Goal: Task Accomplishment & Management: Use online tool/utility

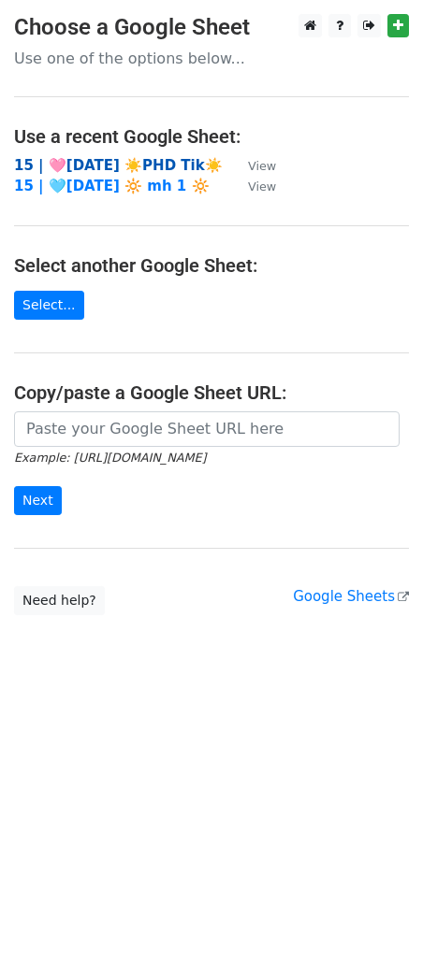
click at [138, 161] on strong "15 | 🩷[DATE] ☀️PHD Tik☀️" at bounding box center [118, 165] width 209 height 17
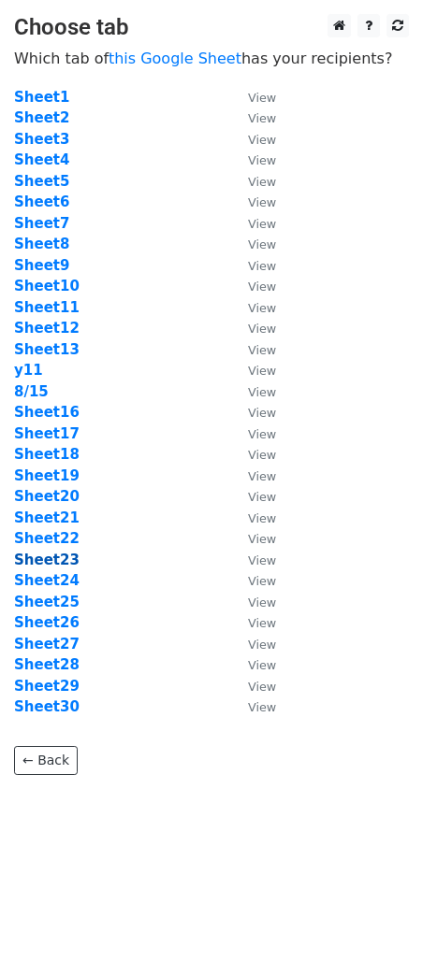
click at [66, 558] on strong "Sheet23" at bounding box center [46, 560] width 65 height 17
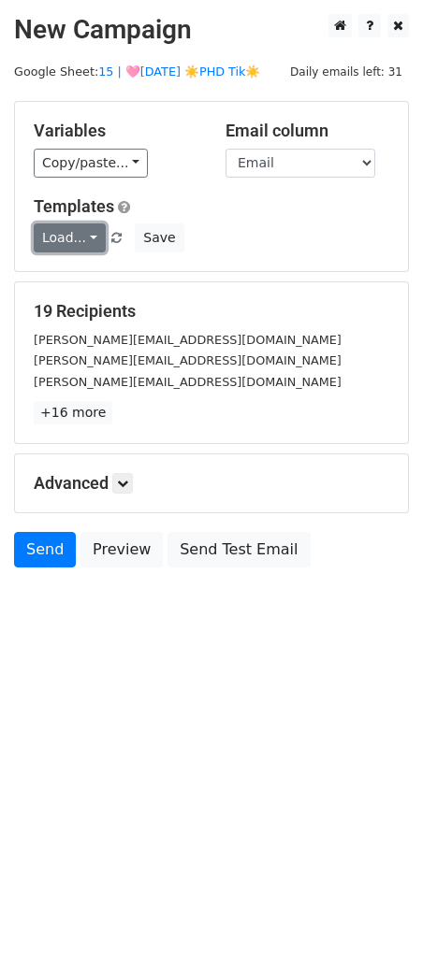
click at [78, 247] on link "Load..." at bounding box center [70, 237] width 72 height 29
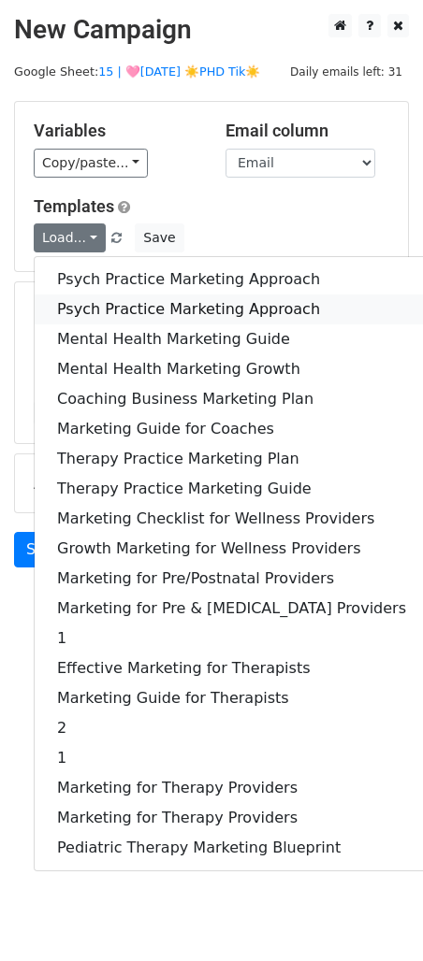
click at [79, 308] on link "Psych Practice Marketing Approach" at bounding box center [232, 310] width 394 height 30
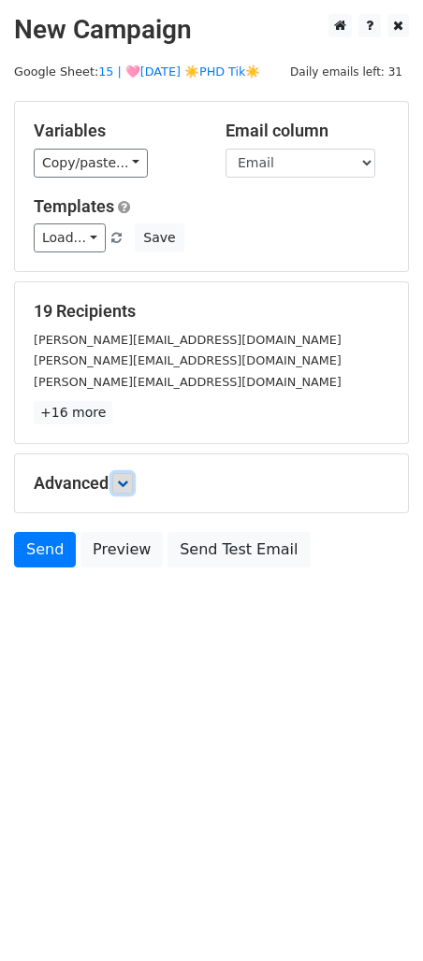
click at [128, 481] on icon at bounding box center [122, 483] width 11 height 11
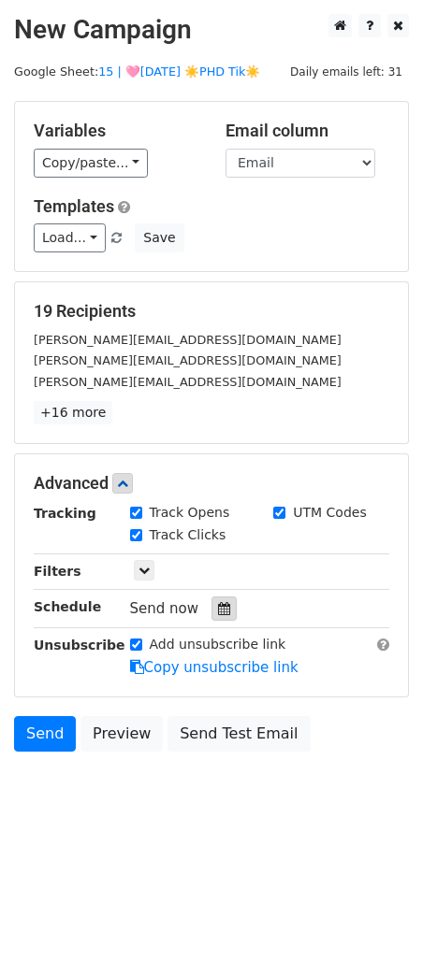
click at [218, 604] on icon at bounding box center [224, 608] width 12 height 13
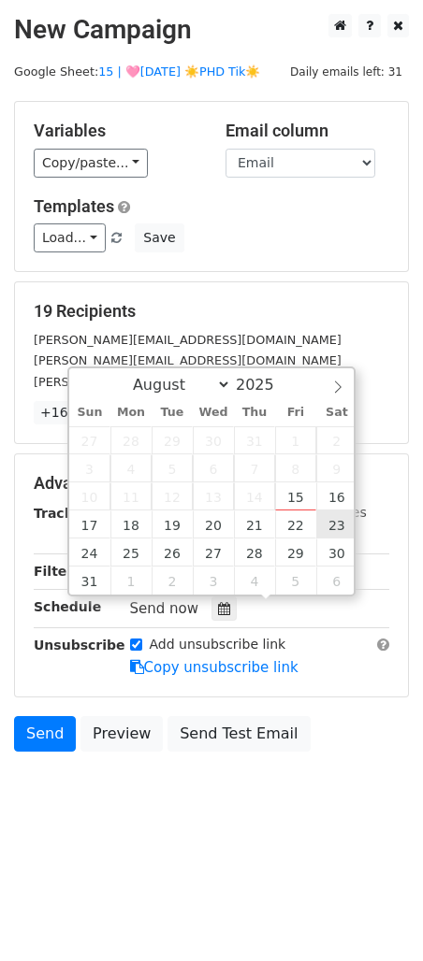
type input "2025-08-23 12:00"
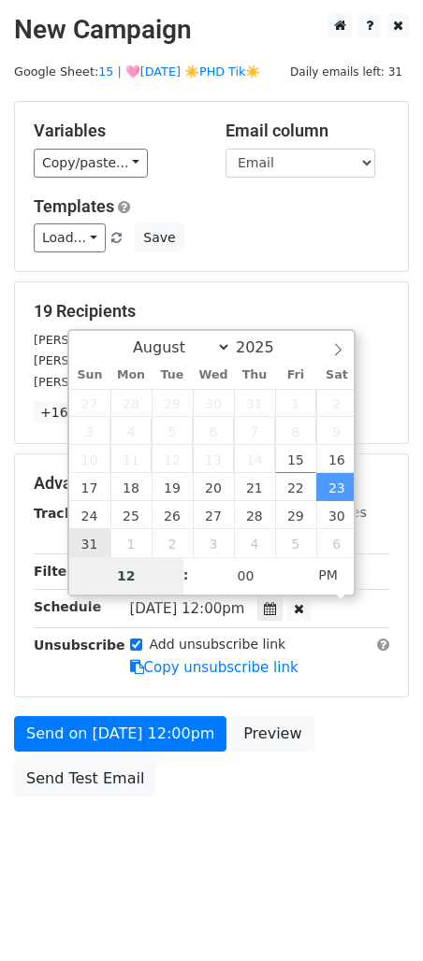
type input "7"
type input "2025-08-23 07:00"
type input "07"
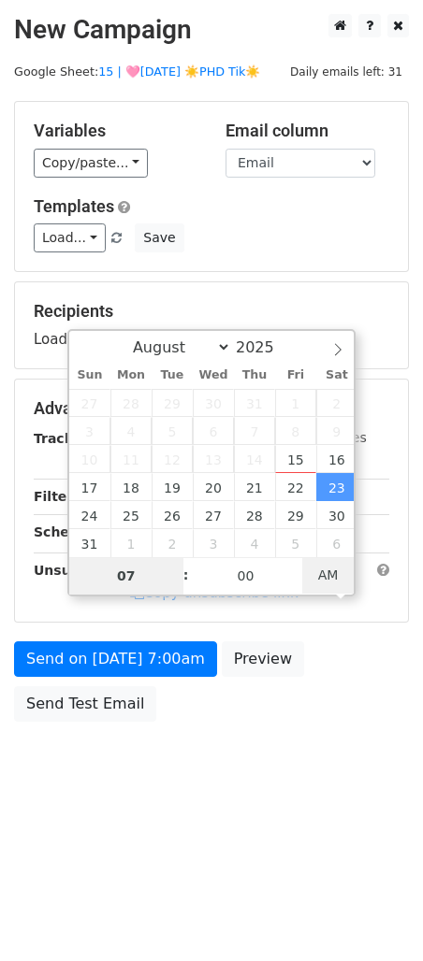
click at [316, 580] on span "AM" at bounding box center [327, 574] width 51 height 37
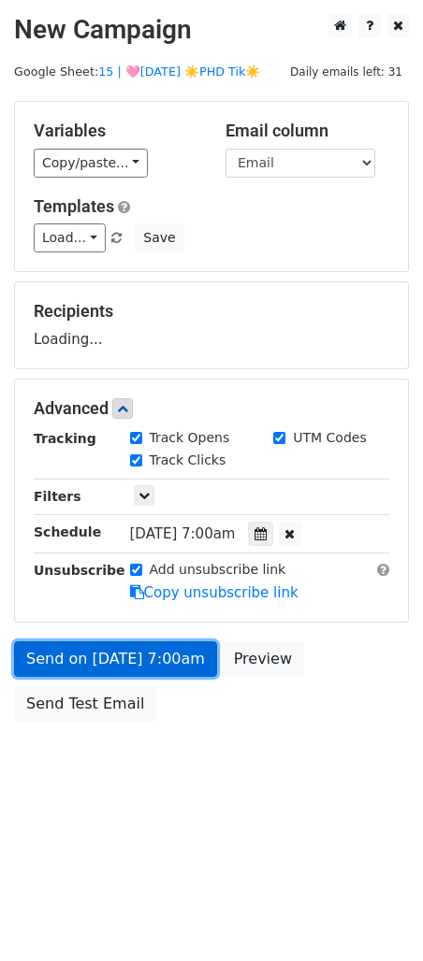
click at [166, 665] on link "Send on Aug 23 at 7:00am" at bounding box center [115, 659] width 203 height 36
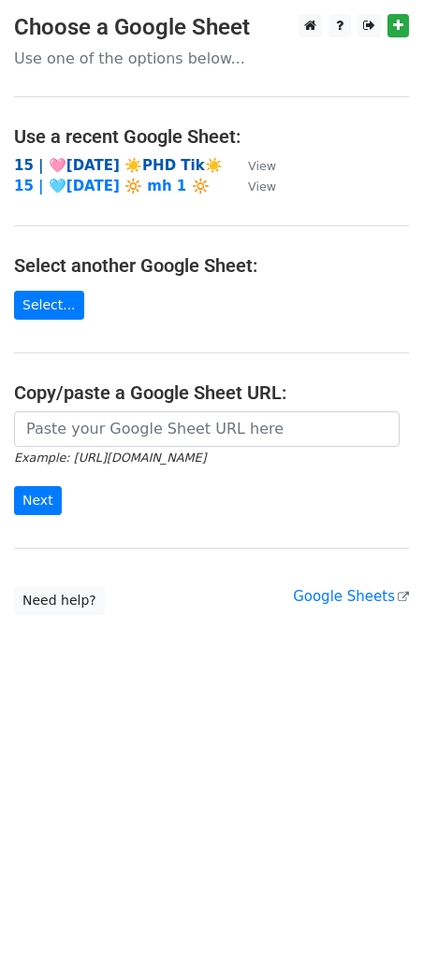
click at [86, 165] on strong "15 | 🩷[DATE] ☀️PHD Tik☀️" at bounding box center [118, 165] width 209 height 17
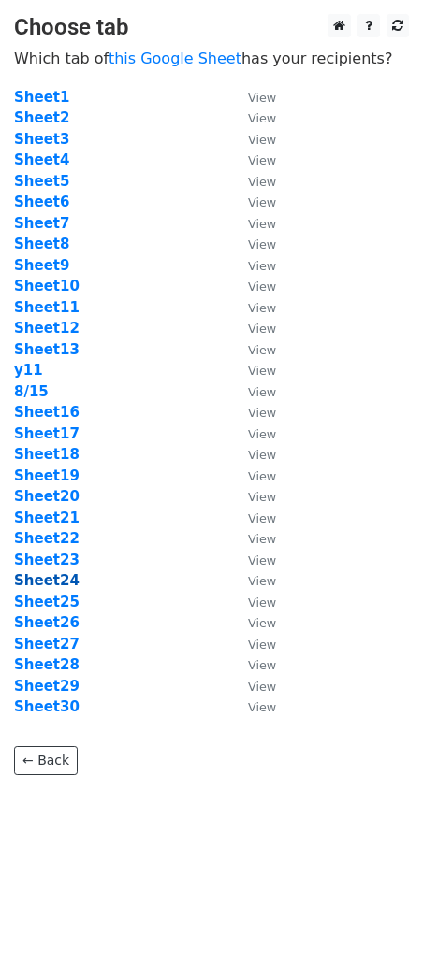
click at [45, 583] on strong "Sheet24" at bounding box center [46, 580] width 65 height 17
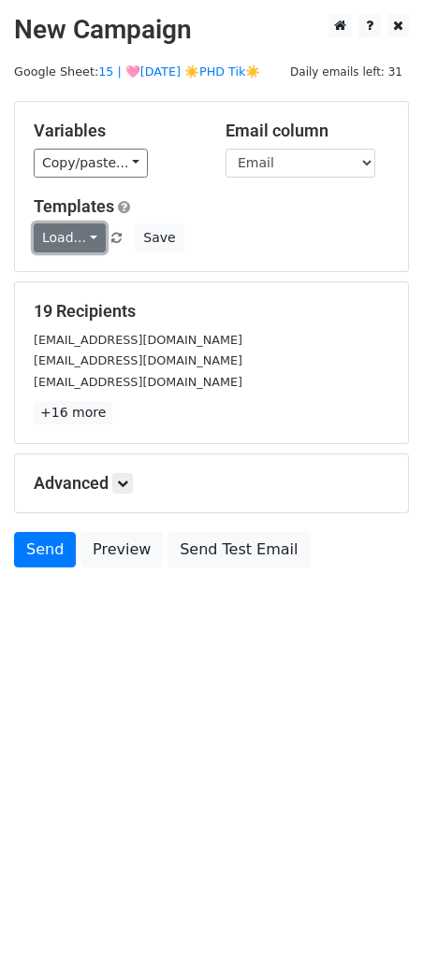
click at [50, 236] on link "Load..." at bounding box center [70, 237] width 72 height 29
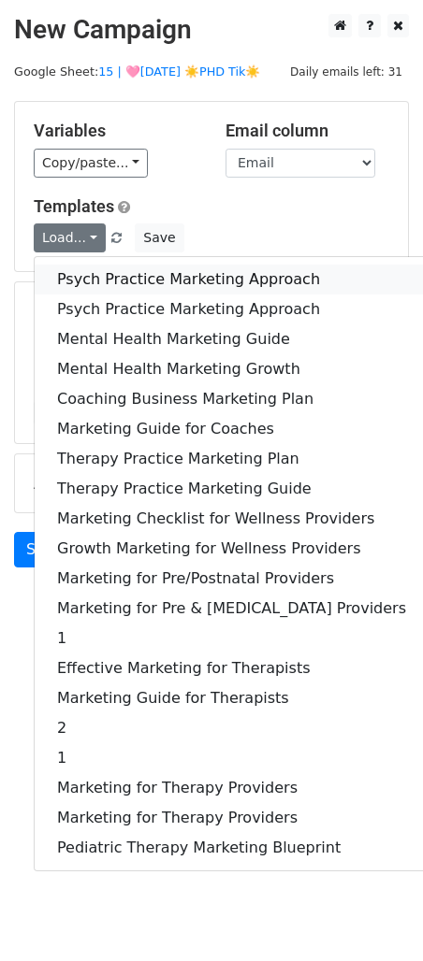
click at [65, 267] on link "Psych Practice Marketing Approach" at bounding box center [232, 280] width 394 height 30
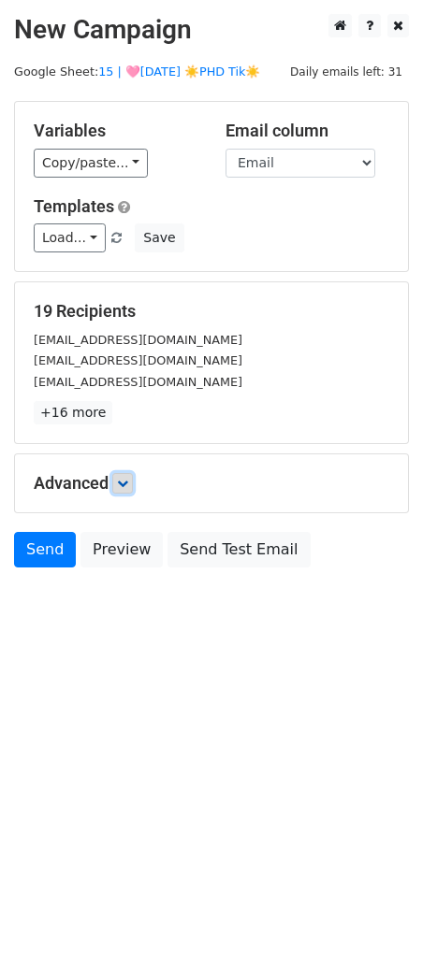
click at [127, 479] on icon at bounding box center [122, 483] width 11 height 11
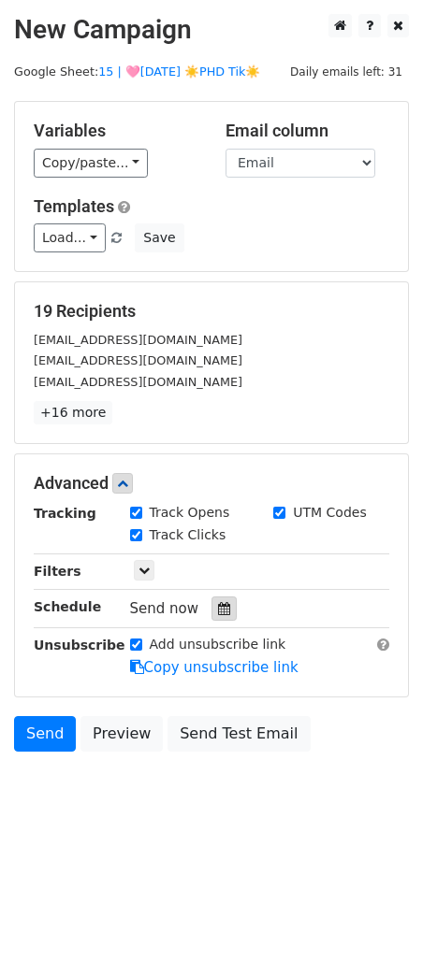
click at [219, 602] on icon at bounding box center [224, 608] width 12 height 13
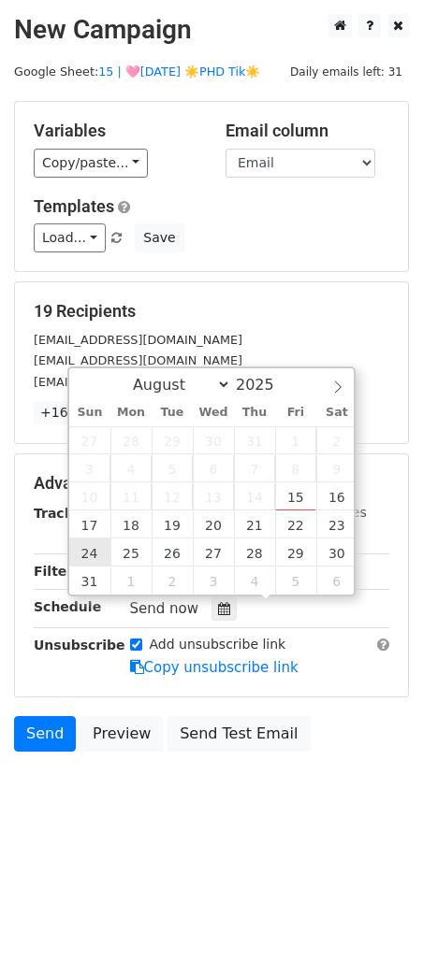
type input "2025-08-24 12:00"
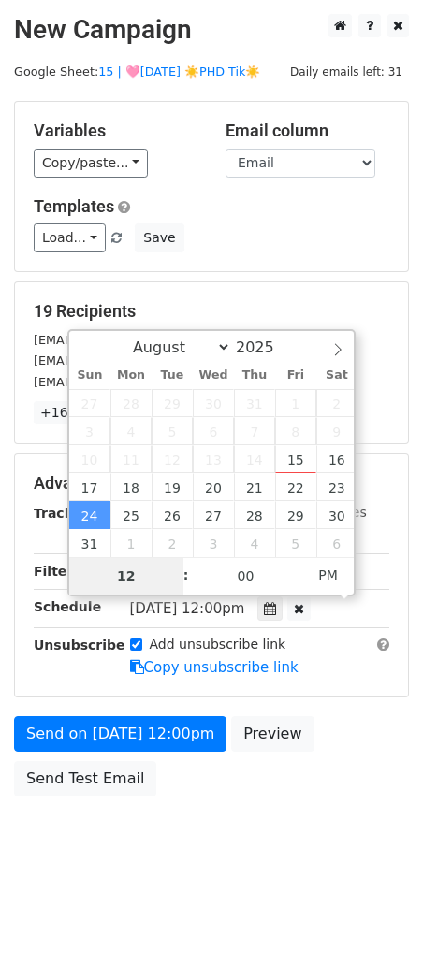
type input "7"
type input "2025-08-24 07:00"
type input "07"
click at [319, 568] on span "PM" at bounding box center [327, 574] width 51 height 37
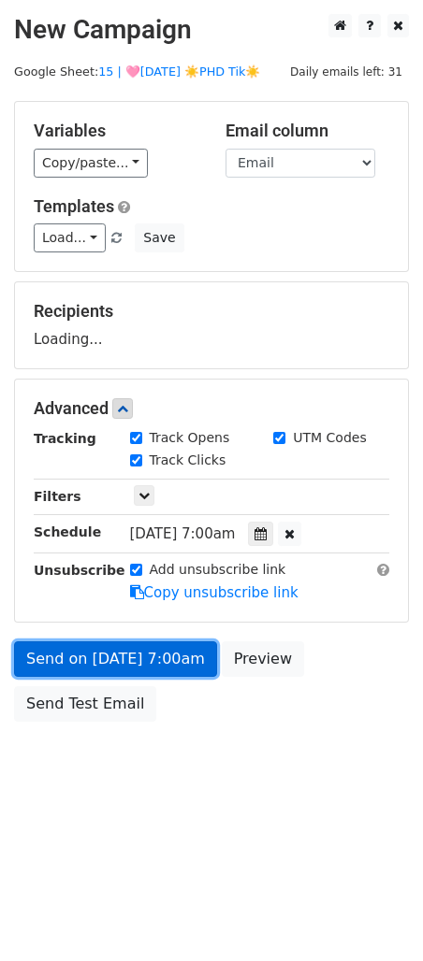
click at [168, 655] on link "Send on Aug 24 at 7:00am" at bounding box center [115, 659] width 203 height 36
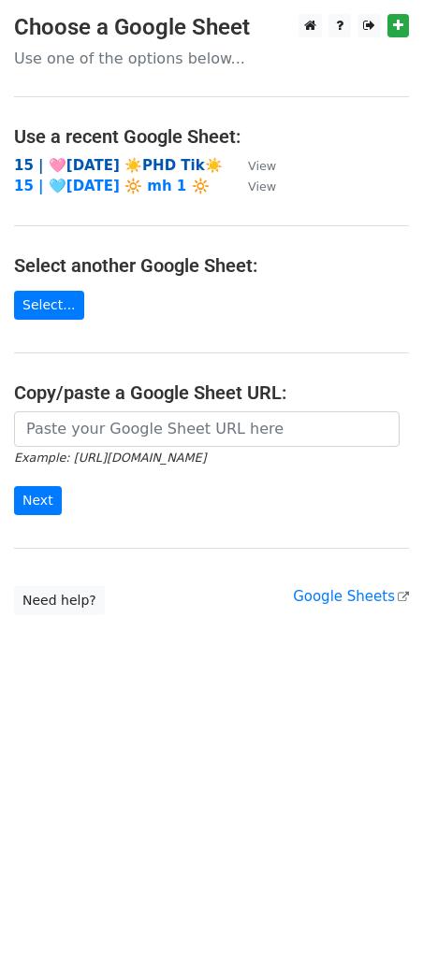
click at [160, 168] on strong "15 | 🩷[DATE] ☀️PHD Tik☀️" at bounding box center [118, 165] width 209 height 17
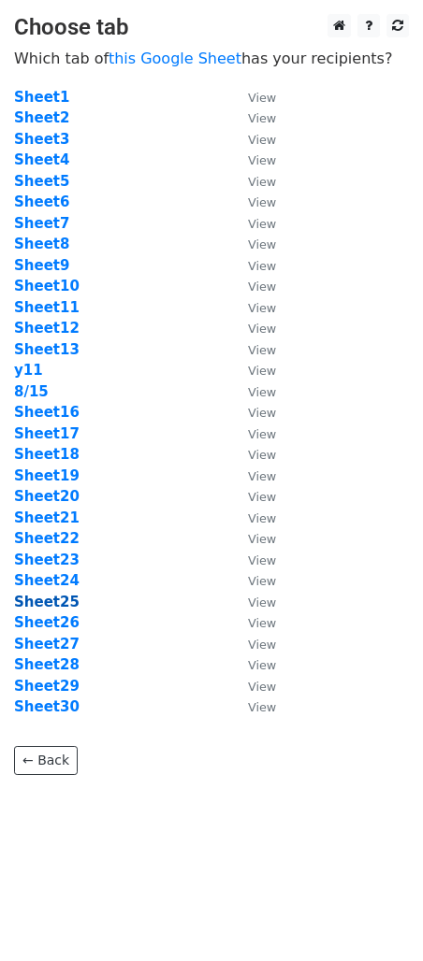
click at [64, 602] on strong "Sheet25" at bounding box center [46, 602] width 65 height 17
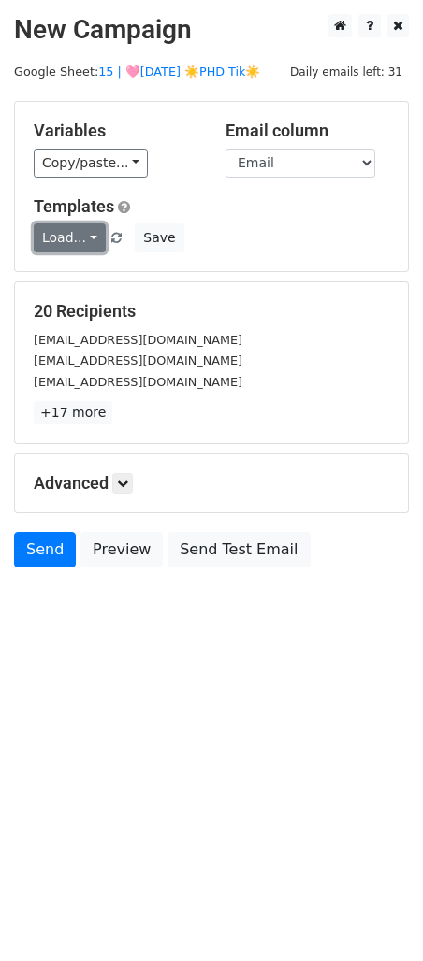
click at [92, 242] on link "Load..." at bounding box center [70, 237] width 72 height 29
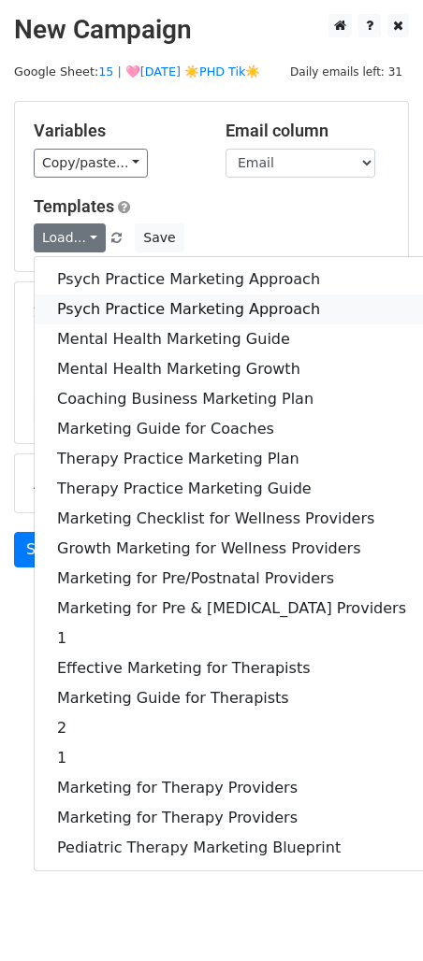
click at [90, 298] on link "Psych Practice Marketing Approach" at bounding box center [232, 310] width 394 height 30
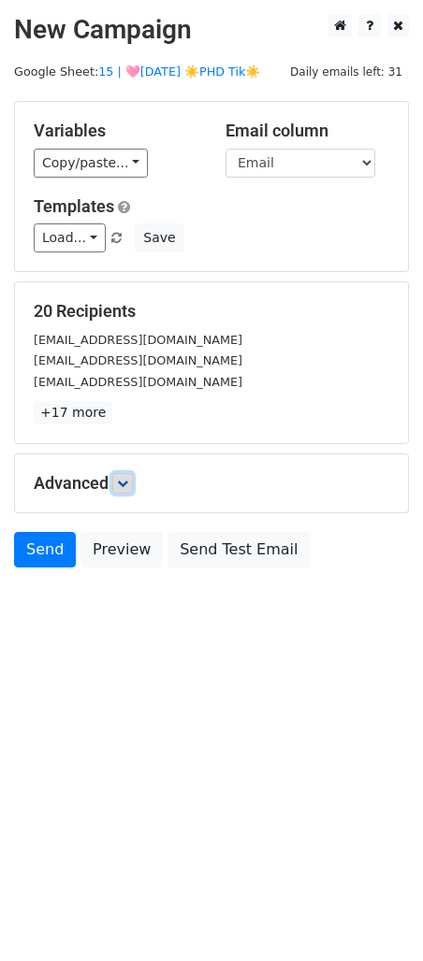
click at [122, 481] on icon at bounding box center [122, 483] width 11 height 11
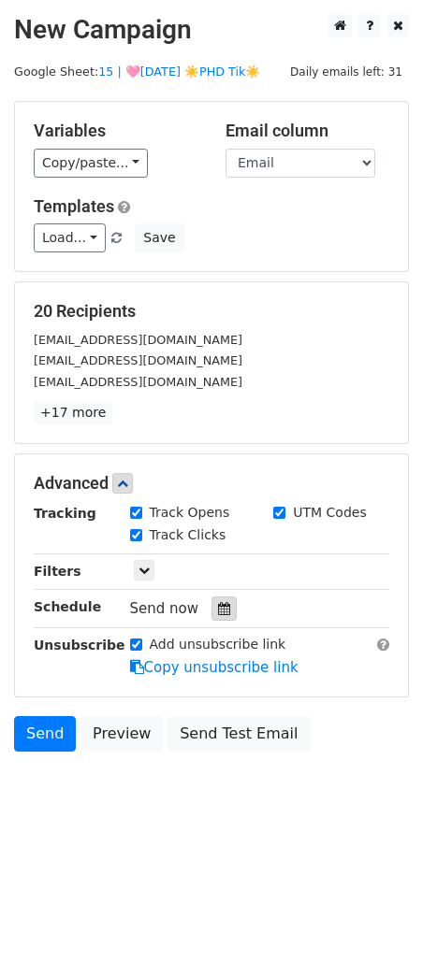
click at [218, 612] on icon at bounding box center [224, 608] width 12 height 13
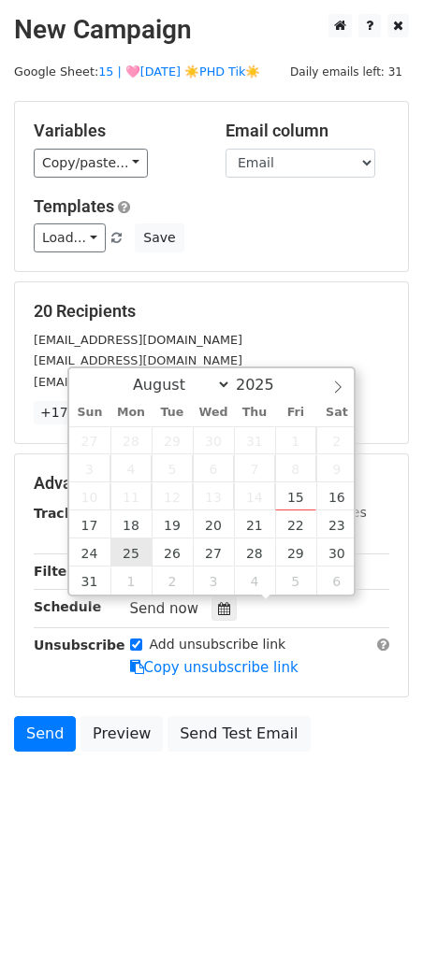
type input "2025-08-25 12:00"
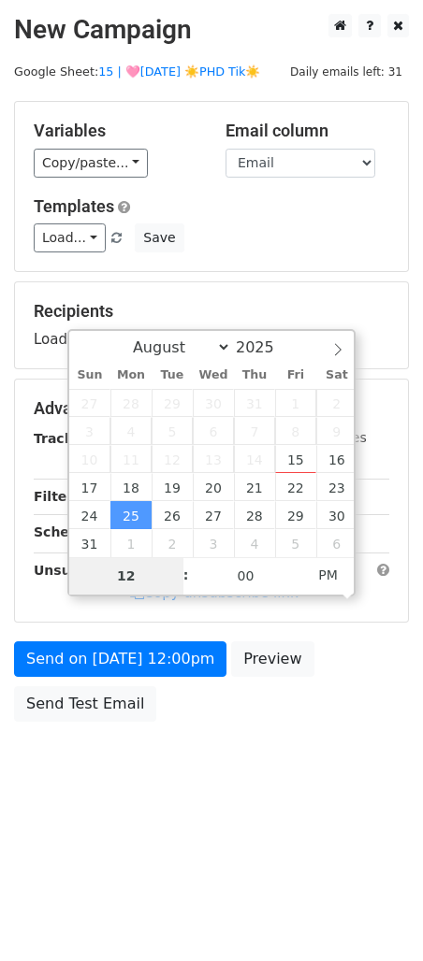
type input "7"
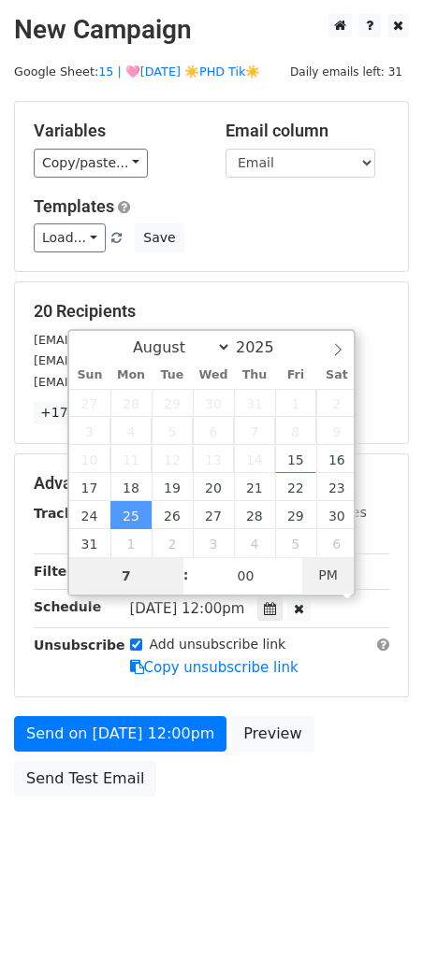
type input "2025-08-25 07:00"
type input "07"
click at [324, 576] on span "PM" at bounding box center [327, 574] width 51 height 37
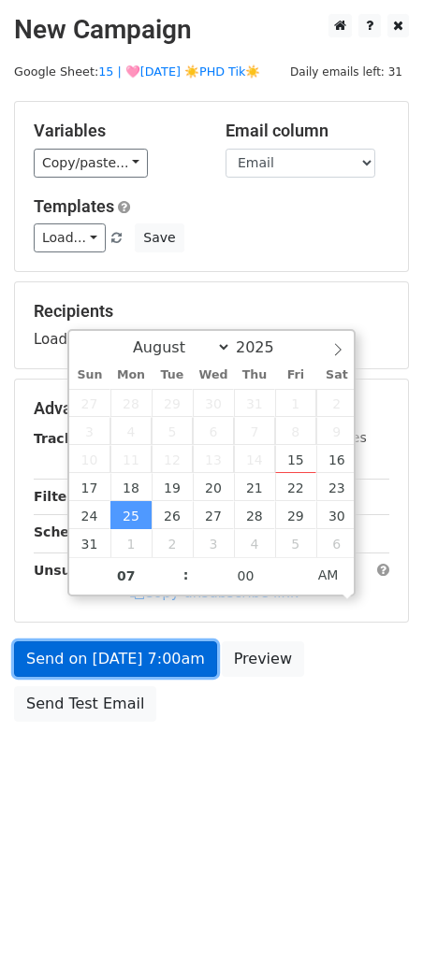
click at [168, 661] on link "Send on Aug 25 at 7:00am" at bounding box center [115, 659] width 203 height 36
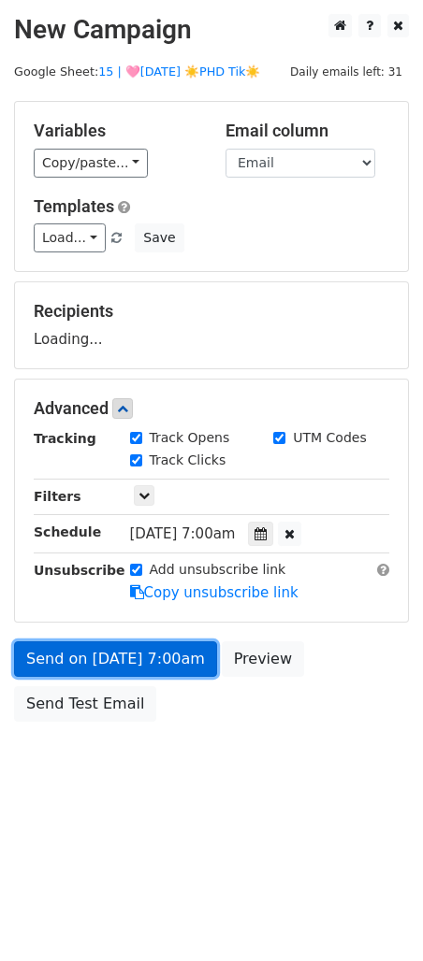
click at [119, 649] on link "Send on Aug 25 at 7:00am" at bounding box center [115, 659] width 203 height 36
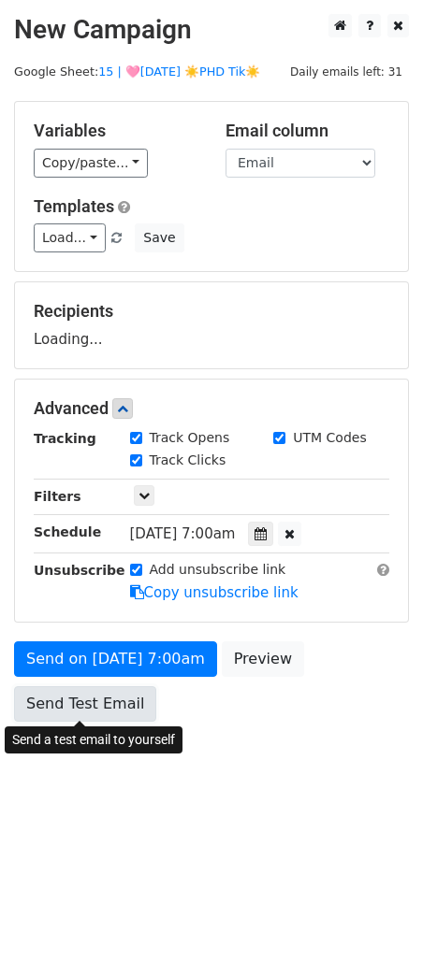
click at [38, 701] on link "Send Test Email" at bounding box center [85, 704] width 142 height 36
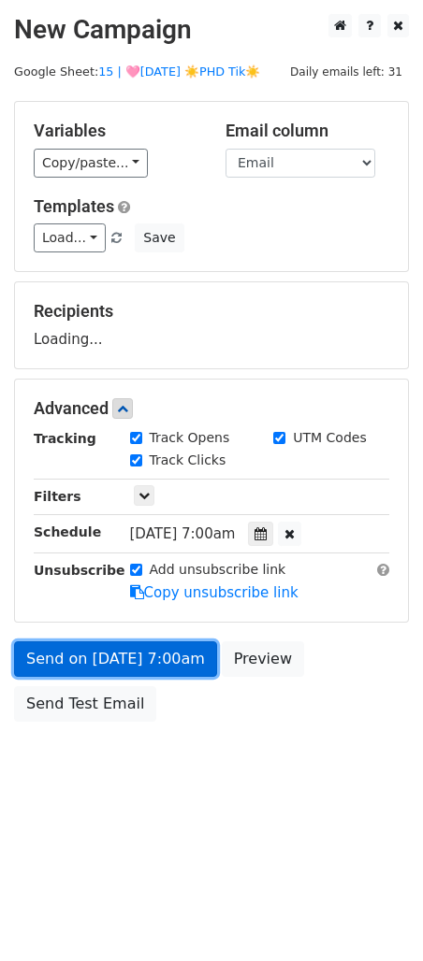
click at [63, 658] on link "Send on Aug 25 at 7:00am" at bounding box center [115, 659] width 203 height 36
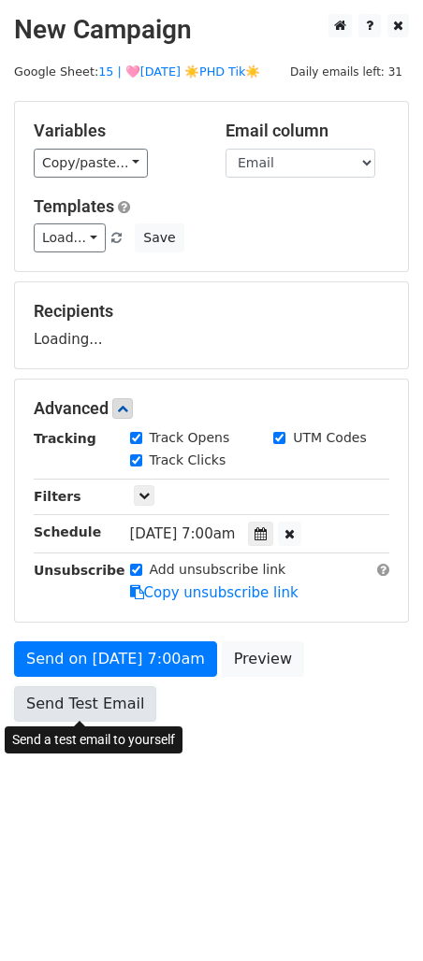
click at [54, 703] on link "Send Test Email" at bounding box center [85, 704] width 142 height 36
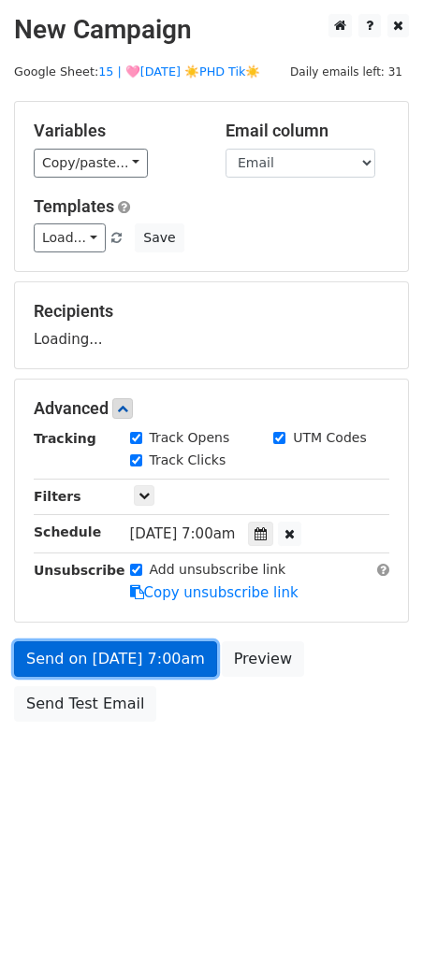
click at [77, 646] on link "Send on Aug 25 at 7:00am" at bounding box center [115, 659] width 203 height 36
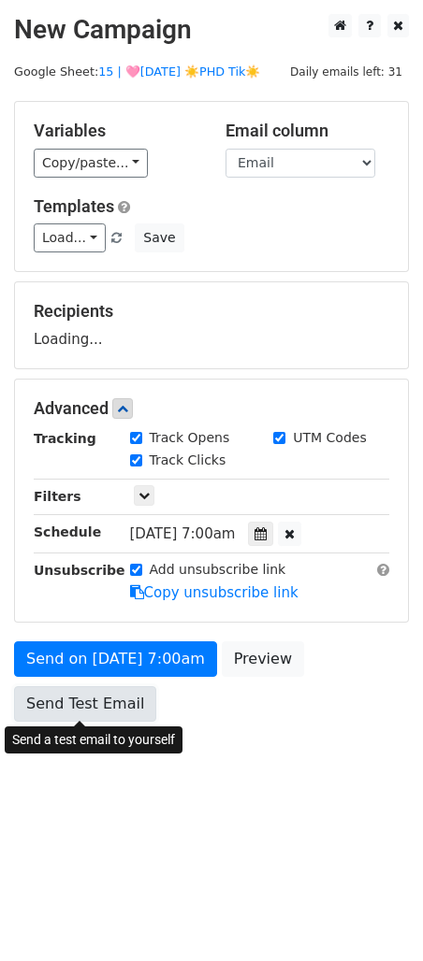
click at [74, 694] on link "Send Test Email" at bounding box center [85, 704] width 142 height 36
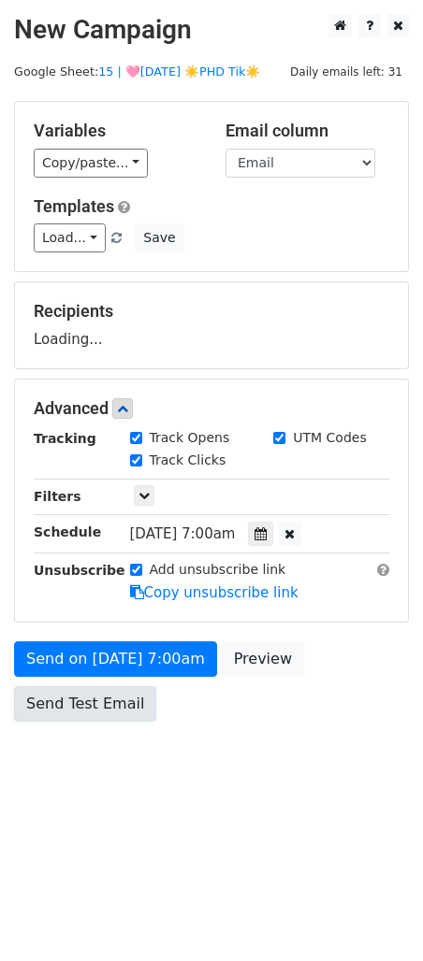
click at [74, 694] on link "Send Test Email" at bounding box center [85, 704] width 142 height 36
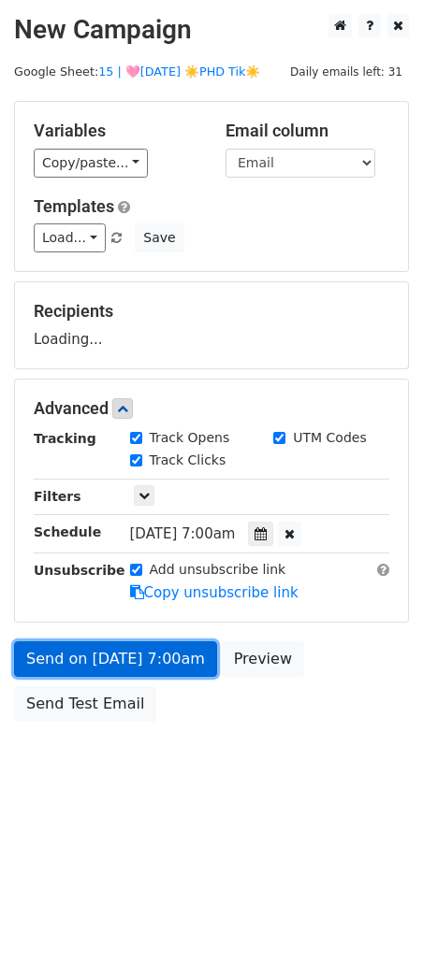
click at [79, 658] on link "Send on Aug 25 at 7:00am" at bounding box center [115, 659] width 203 height 36
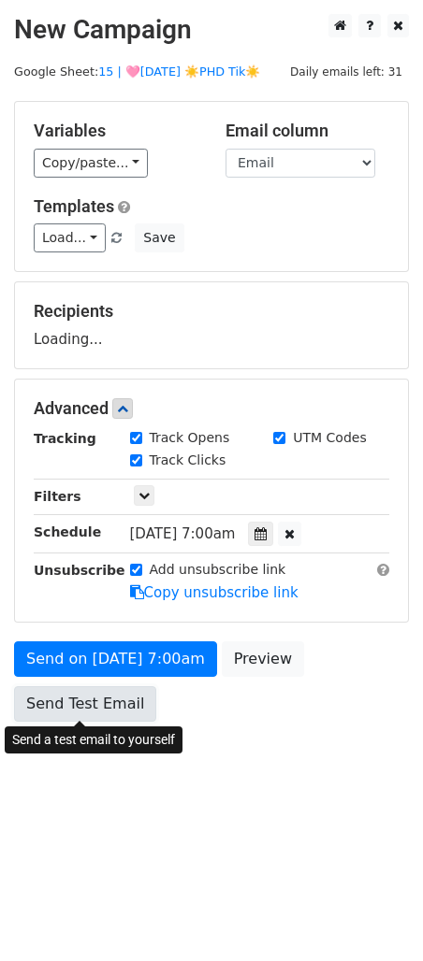
click at [76, 699] on link "Send Test Email" at bounding box center [85, 704] width 142 height 36
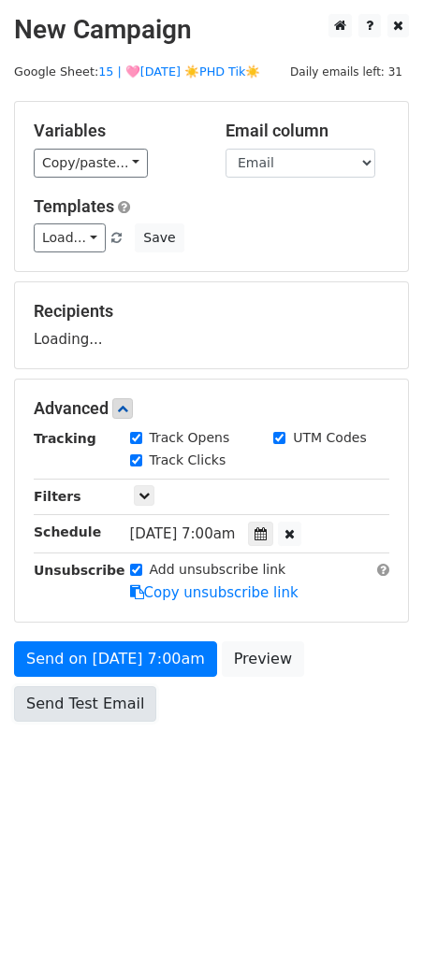
click at [76, 699] on link "Send Test Email" at bounding box center [85, 704] width 142 height 36
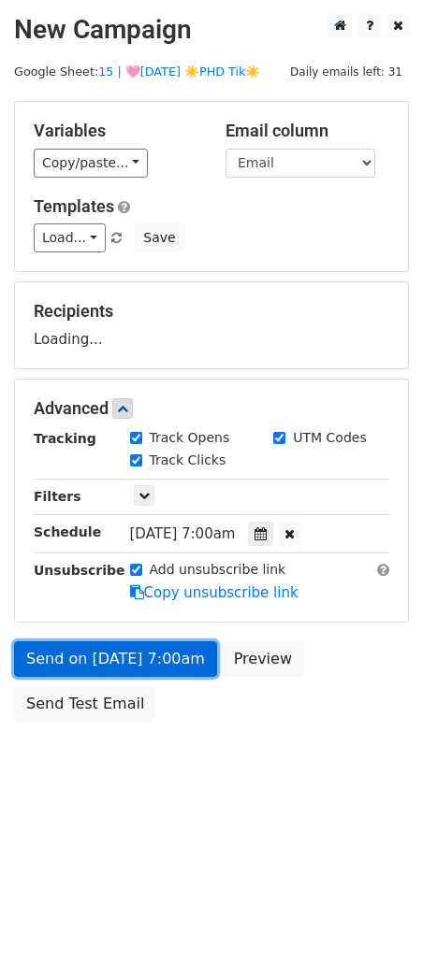
click at [74, 652] on link "Send on Aug 25 at 7:00am" at bounding box center [115, 659] width 203 height 36
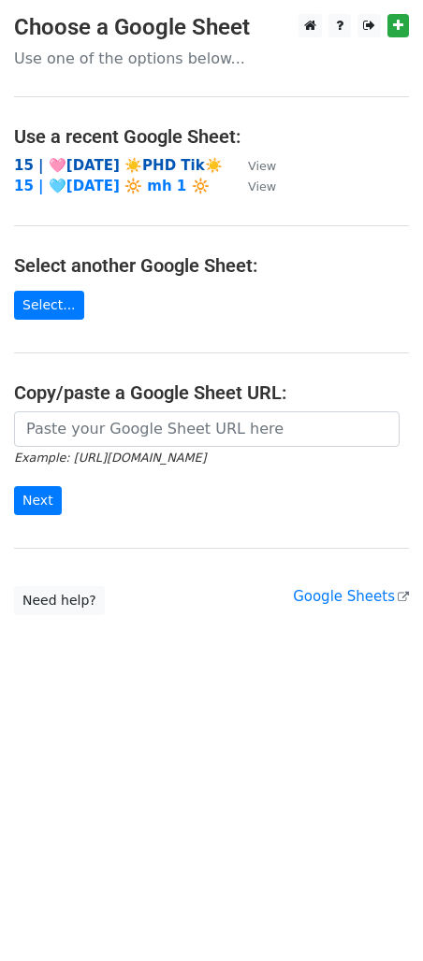
click at [145, 158] on strong "15 | 🩷[DATE] ☀️PHD Tik☀️" at bounding box center [118, 165] width 209 height 17
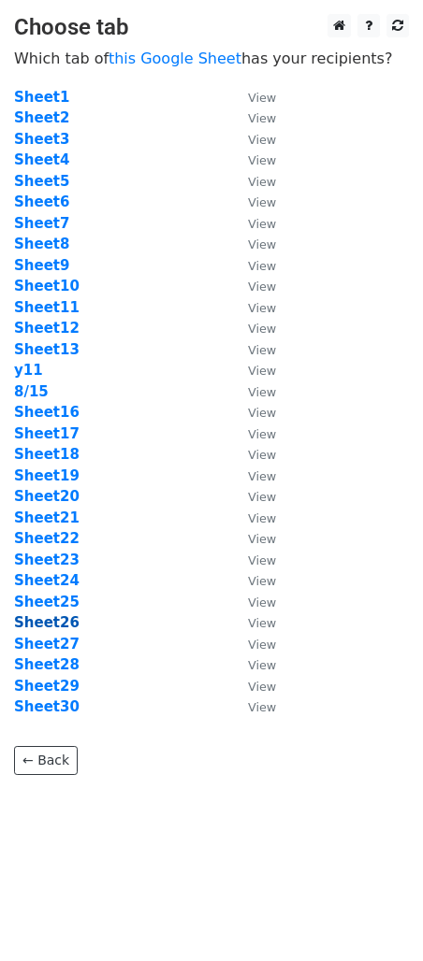
click at [65, 626] on strong "Sheet26" at bounding box center [46, 622] width 65 height 17
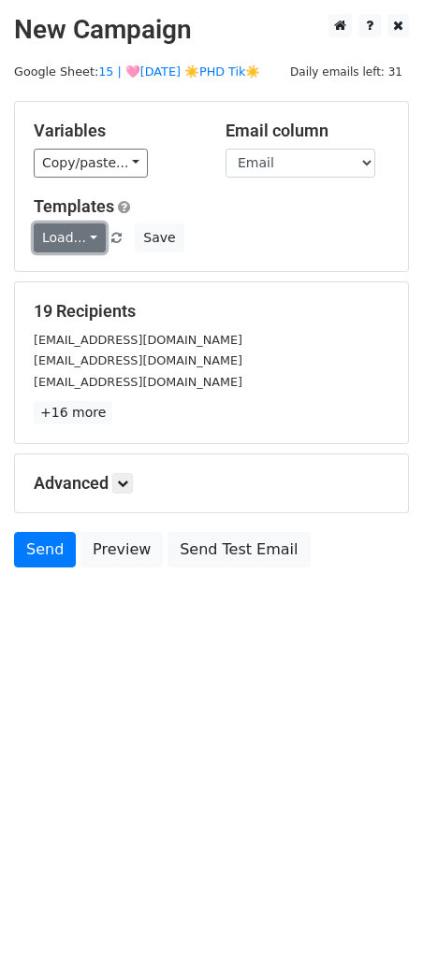
click at [78, 244] on link "Load..." at bounding box center [70, 237] width 72 height 29
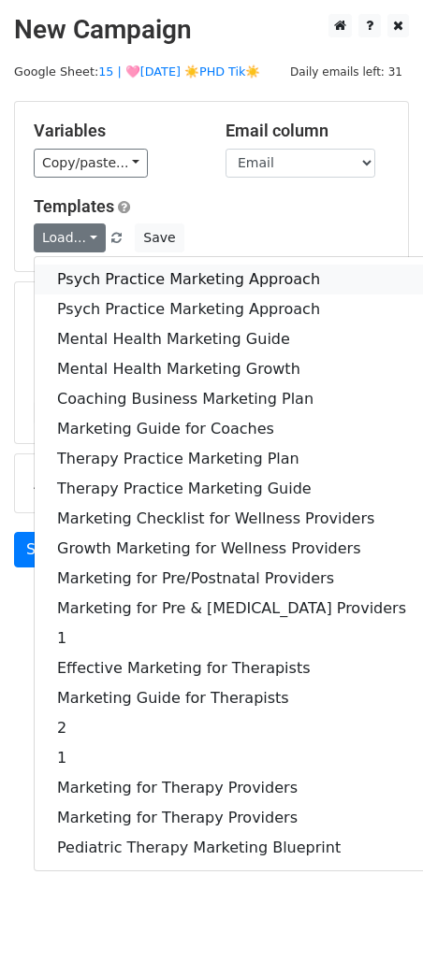
click at [79, 272] on link "Psych Practice Marketing Approach" at bounding box center [232, 280] width 394 height 30
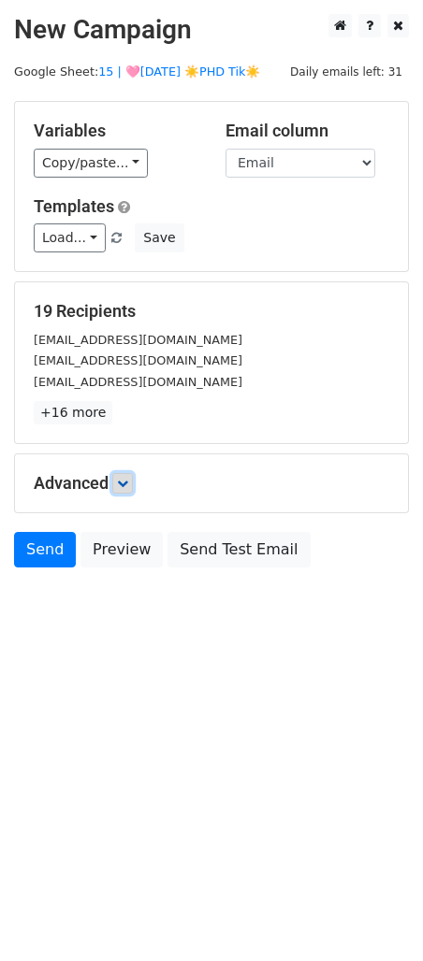
click at [127, 481] on icon at bounding box center [122, 483] width 11 height 11
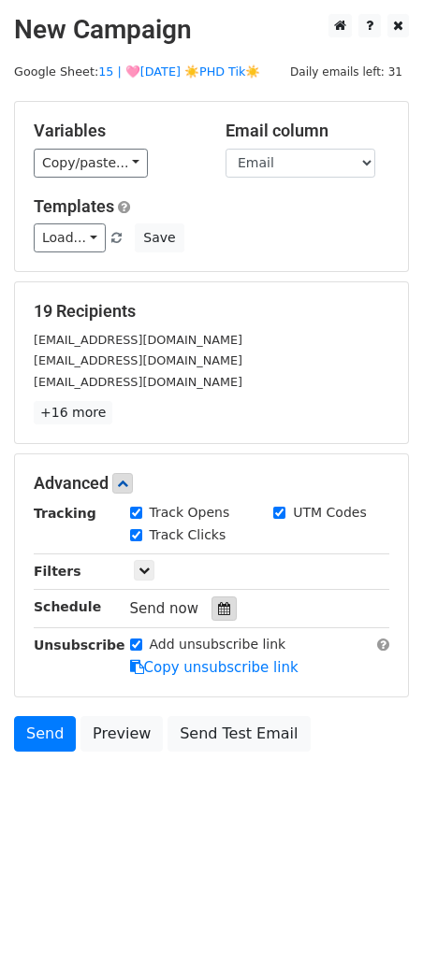
click at [217, 617] on div at bounding box center [223, 609] width 25 height 24
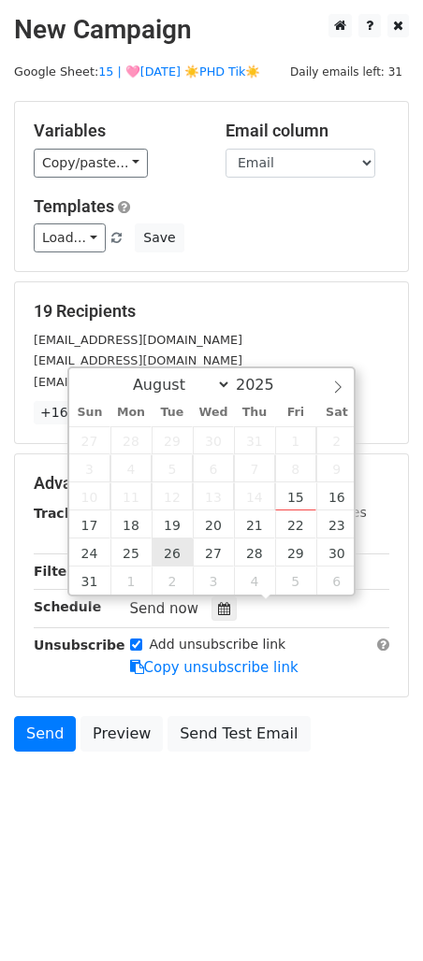
type input "2025-08-26 12:00"
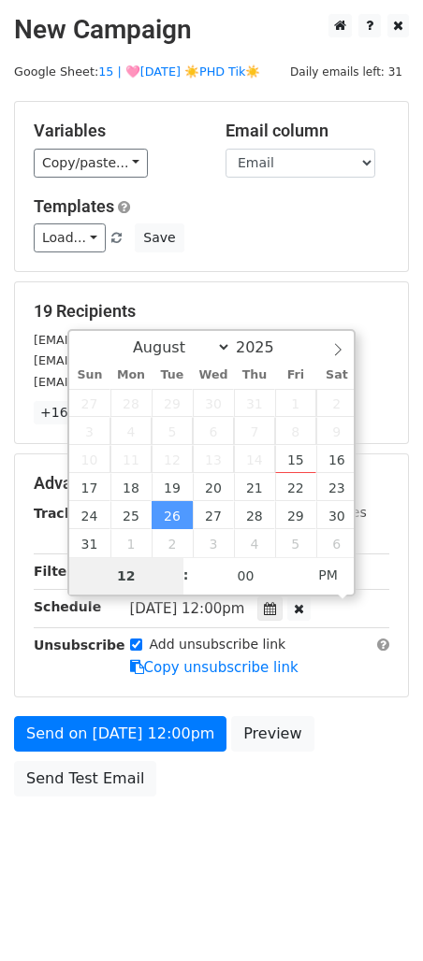
type input "8"
type input "2025-08-26 08:00"
type input "08"
click at [331, 583] on span "AM" at bounding box center [327, 574] width 51 height 37
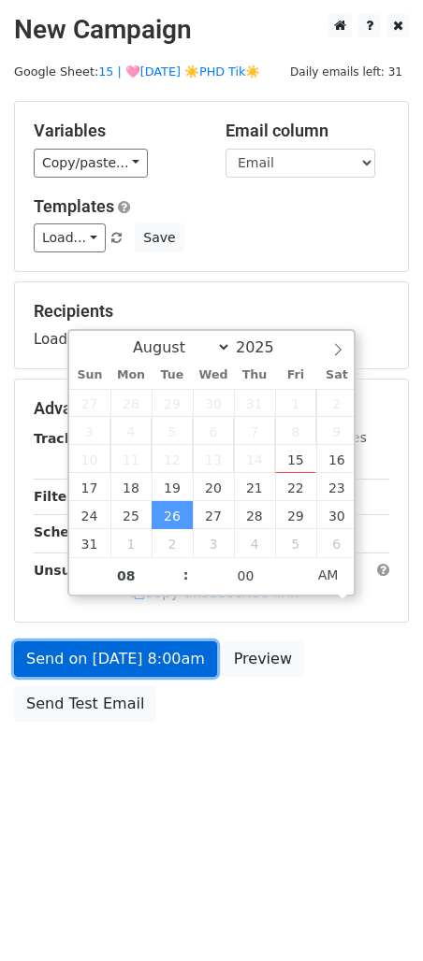
click at [166, 673] on link "Send on Aug 26 at 8:00am" at bounding box center [115, 659] width 203 height 36
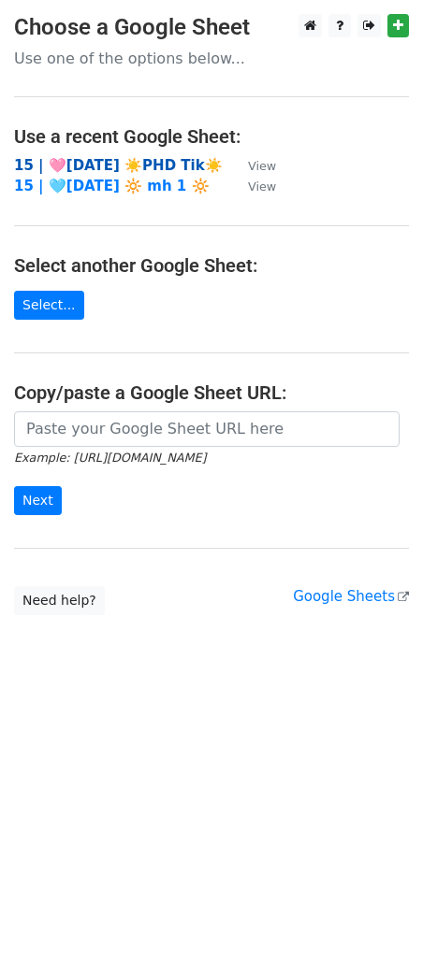
click at [154, 160] on strong "15 | 🩷[DATE] ☀️PHD Tik☀️" at bounding box center [118, 165] width 209 height 17
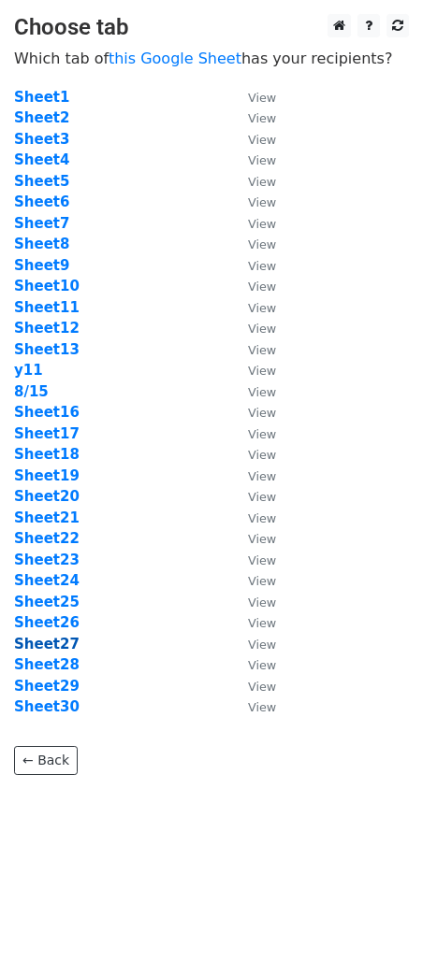
click at [60, 643] on strong "Sheet27" at bounding box center [46, 644] width 65 height 17
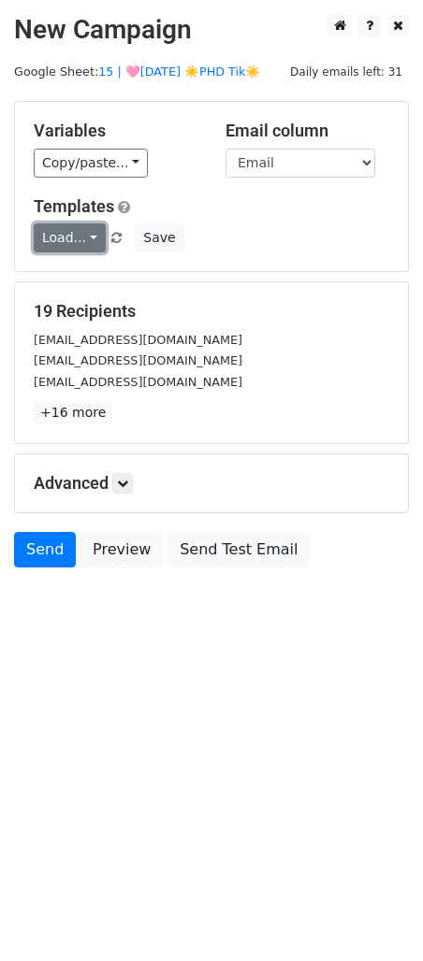
click at [61, 240] on link "Load..." at bounding box center [70, 237] width 72 height 29
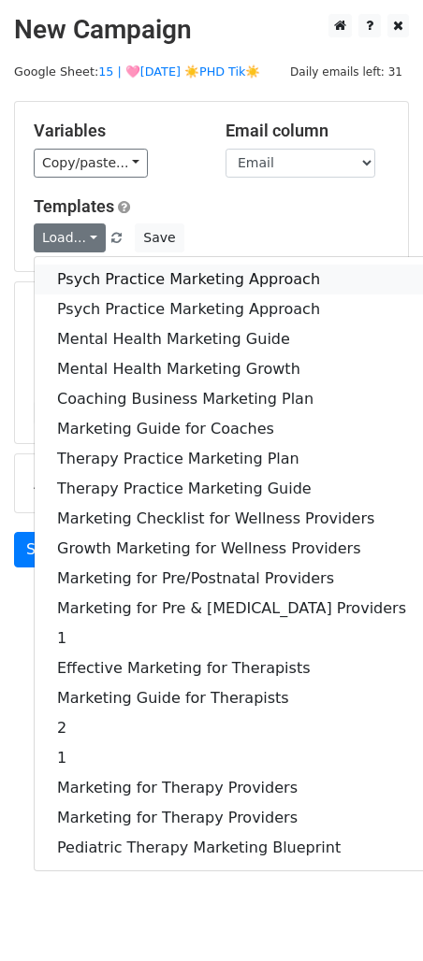
click at [64, 276] on link "Psych Practice Marketing Approach" at bounding box center [232, 280] width 394 height 30
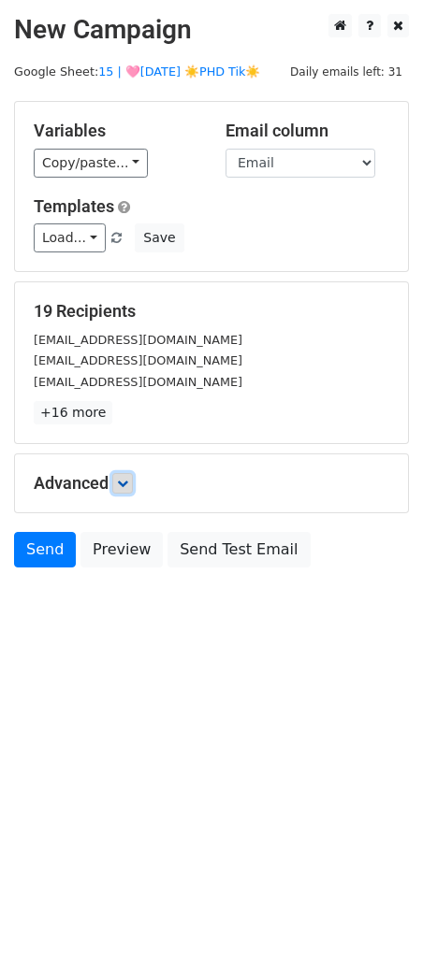
click at [125, 476] on link at bounding box center [122, 483] width 21 height 21
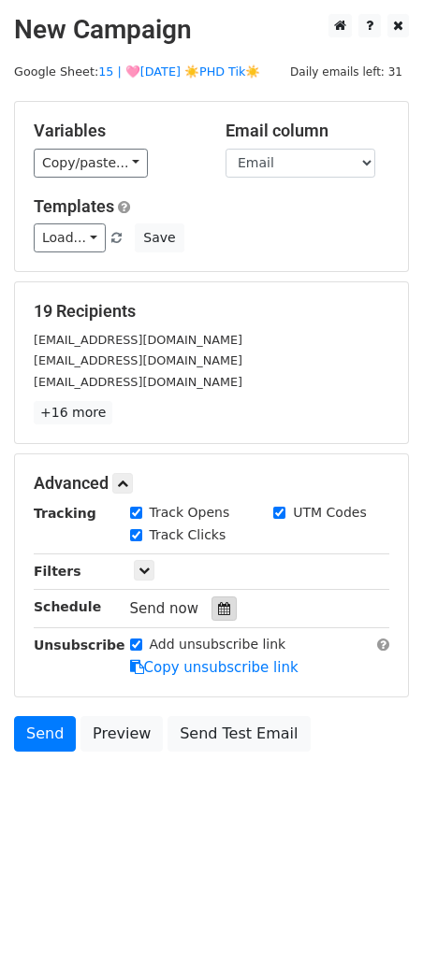
click at [211, 605] on div at bounding box center [223, 609] width 25 height 24
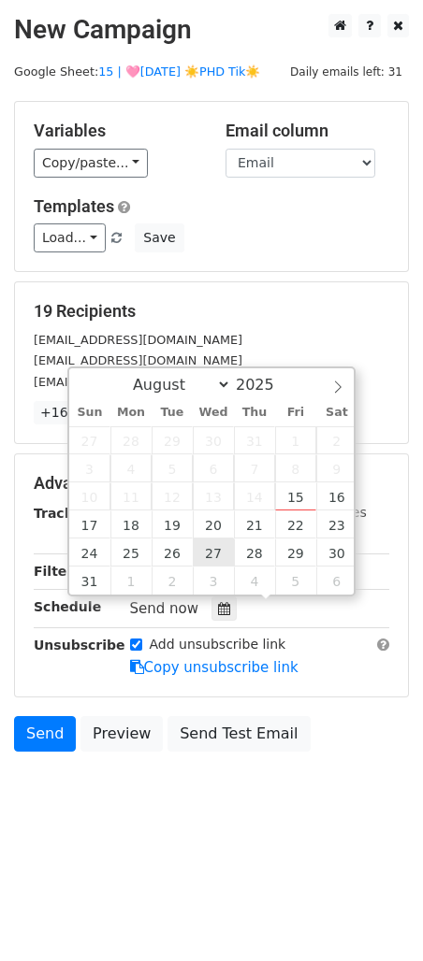
type input "2025-08-27 12:00"
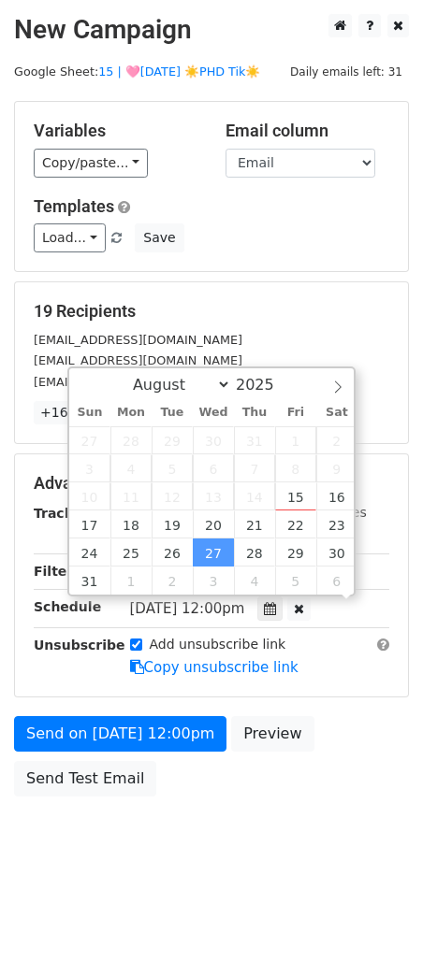
scroll to position [1, 0]
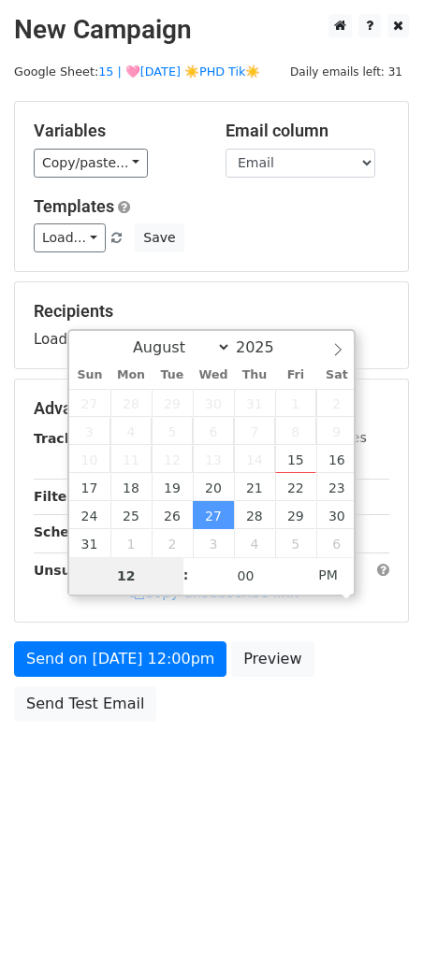
type input "7"
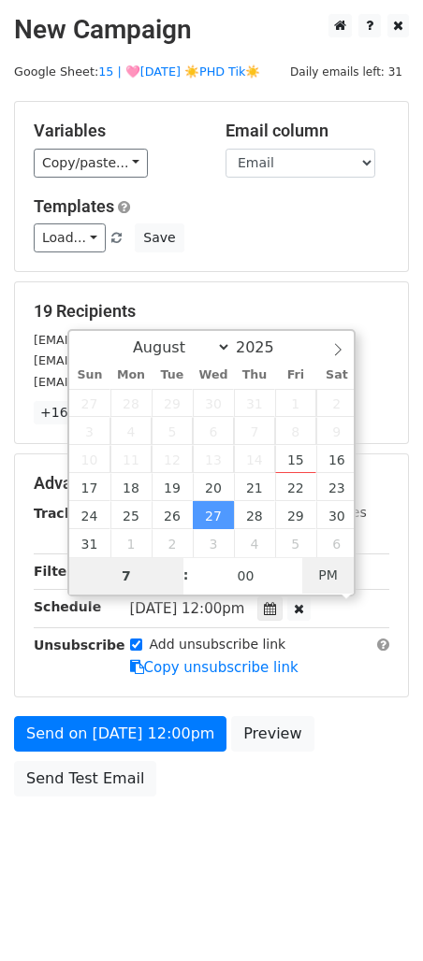
type input "2025-08-27 07:00"
type input "07"
click at [329, 569] on span "PM" at bounding box center [327, 574] width 51 height 37
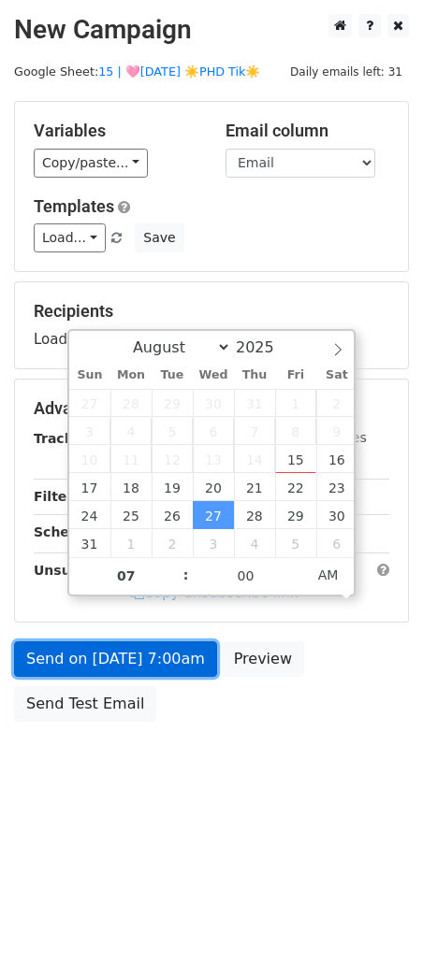
click at [161, 663] on link "Send on Aug 27 at 7:00am" at bounding box center [115, 659] width 203 height 36
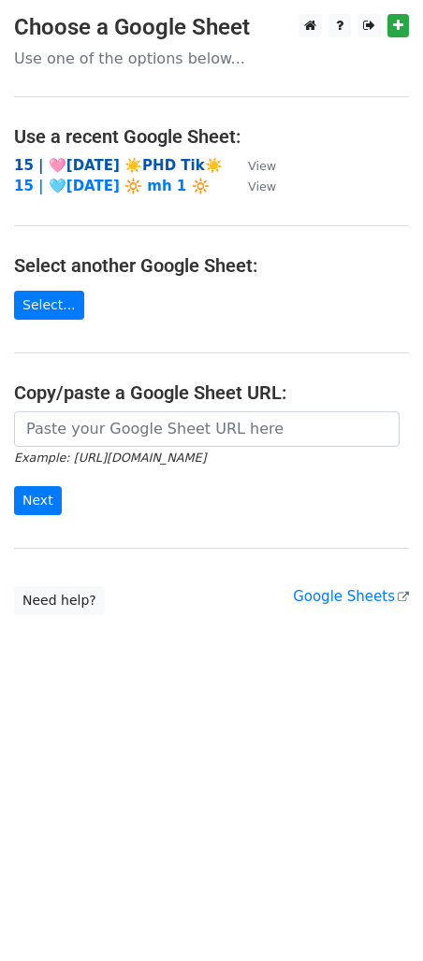
click at [145, 169] on strong "15 | 🩷[DATE] ☀️PHD Tik☀️" at bounding box center [118, 165] width 209 height 17
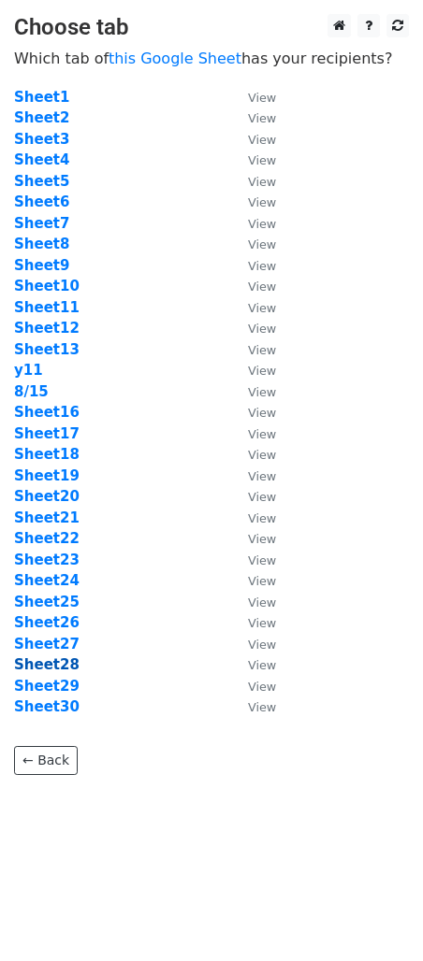
click at [47, 669] on strong "Sheet28" at bounding box center [46, 664] width 65 height 17
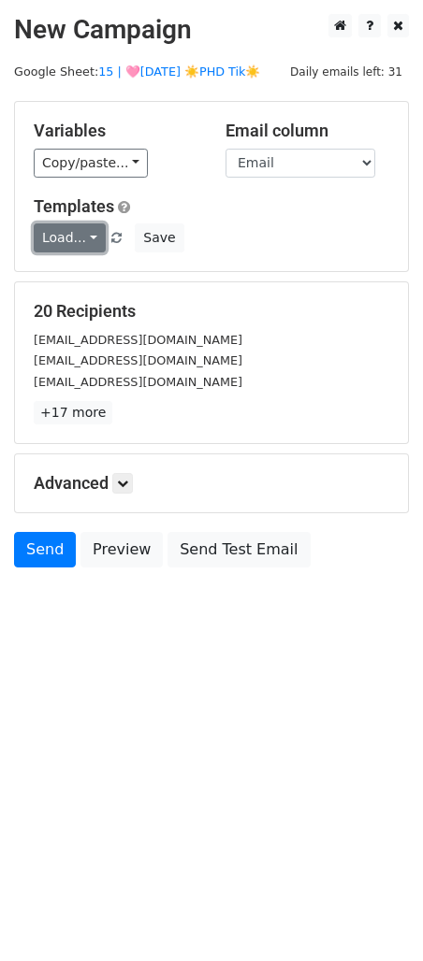
click at [83, 246] on link "Load..." at bounding box center [70, 237] width 72 height 29
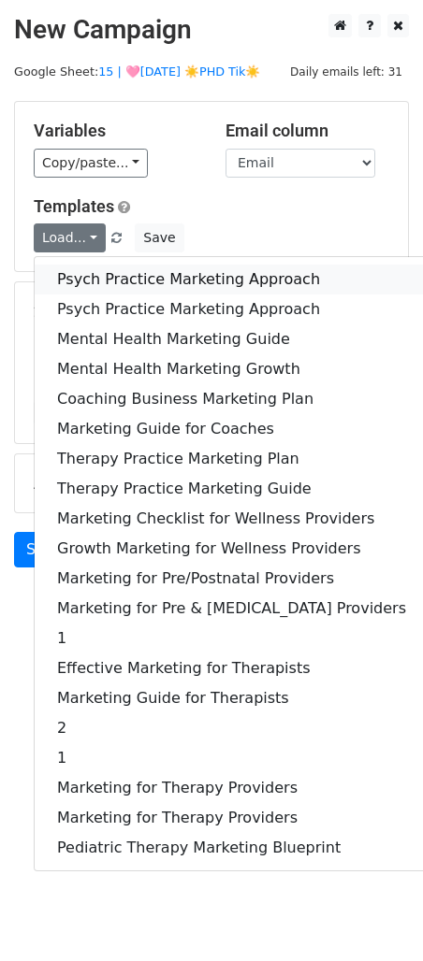
click at [87, 277] on link "Psych Practice Marketing Approach" at bounding box center [232, 280] width 394 height 30
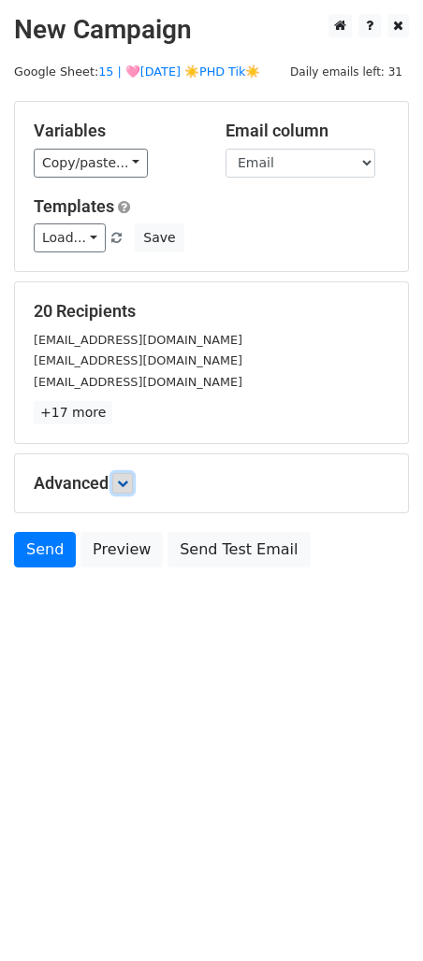
click at [128, 478] on icon at bounding box center [122, 483] width 11 height 11
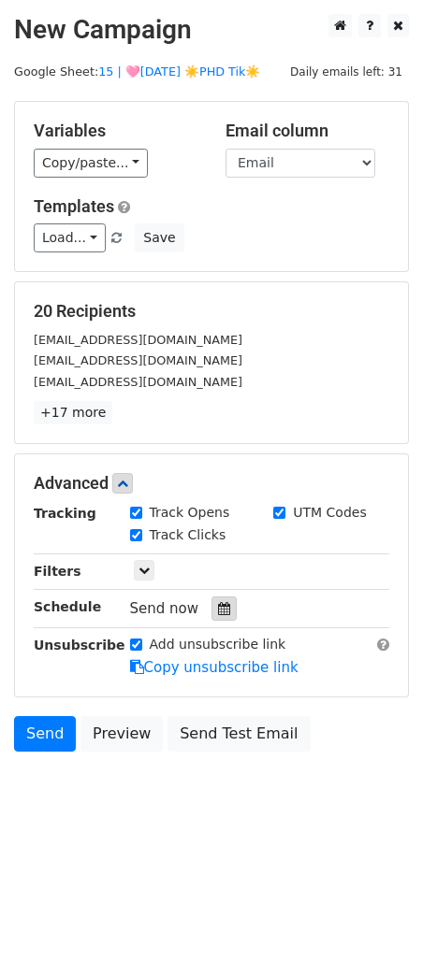
click at [218, 606] on icon at bounding box center [224, 608] width 12 height 13
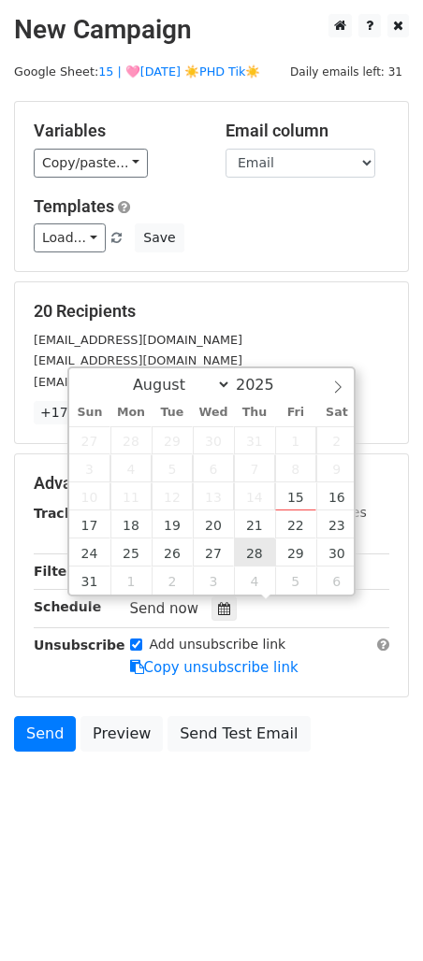
type input "[DATE] 12:00"
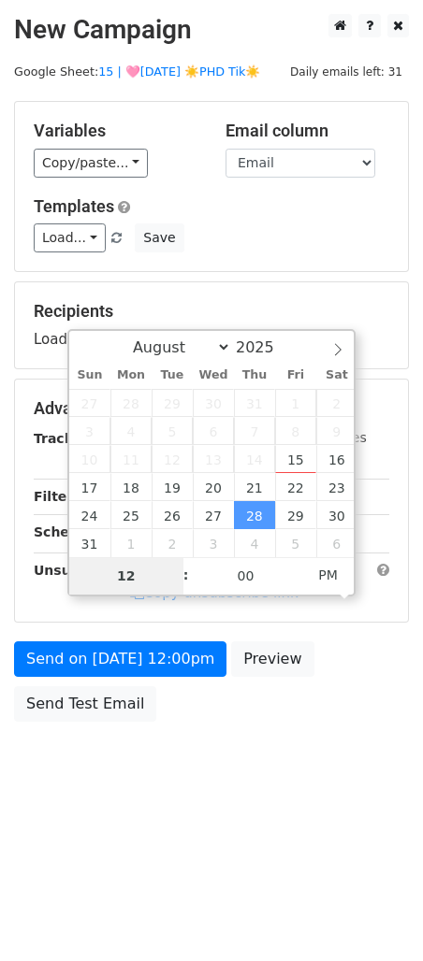
type input "7"
type input "[DATE] 07:00"
type input "07"
click at [332, 576] on span "PM" at bounding box center [327, 574] width 51 height 37
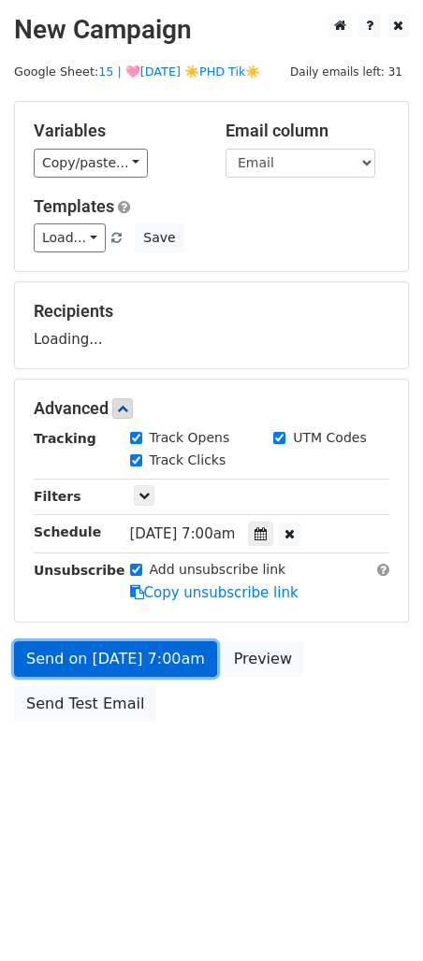
click at [148, 660] on link "Send on [DATE] 7:00am" at bounding box center [115, 659] width 203 height 36
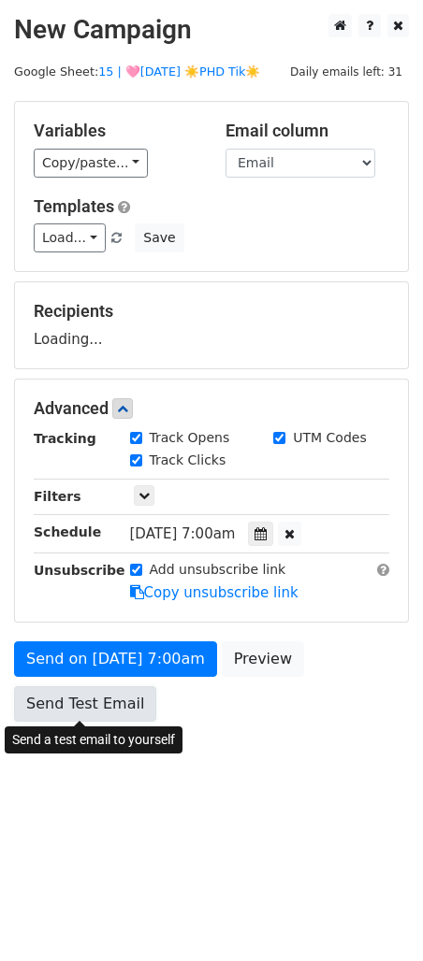
click at [82, 709] on link "Send Test Email" at bounding box center [85, 704] width 142 height 36
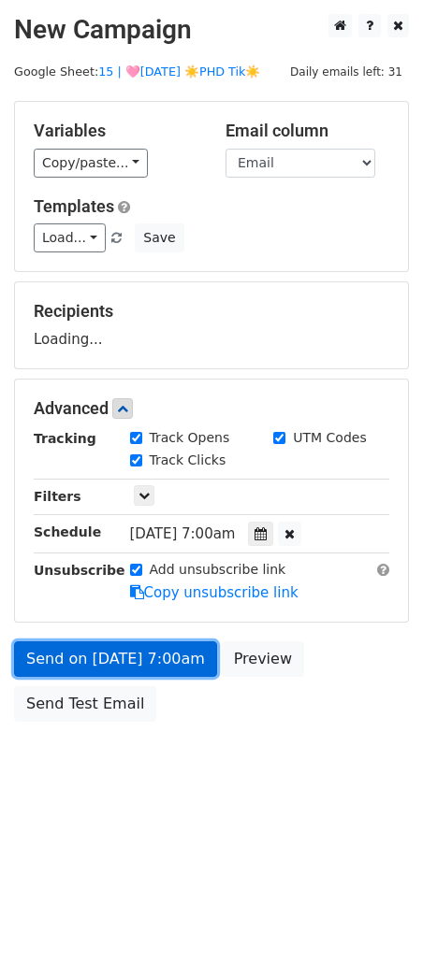
click at [89, 649] on link "Send on [DATE] 7:00am" at bounding box center [115, 659] width 203 height 36
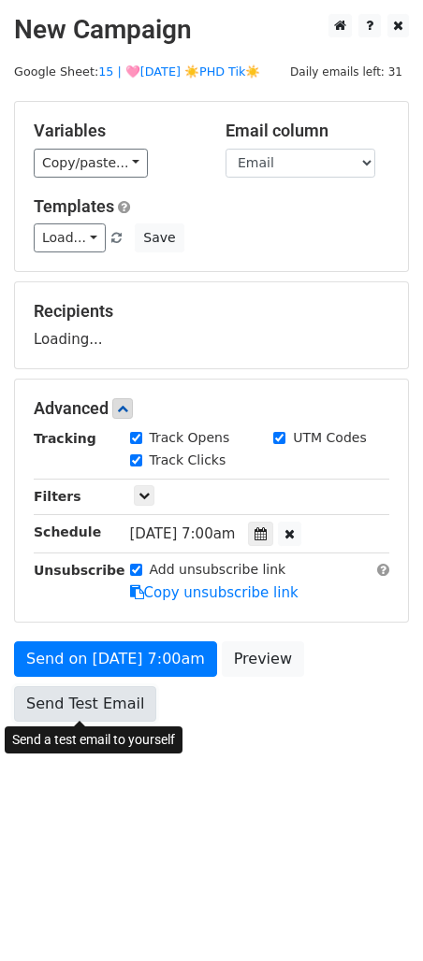
click at [83, 703] on link "Send Test Email" at bounding box center [85, 704] width 142 height 36
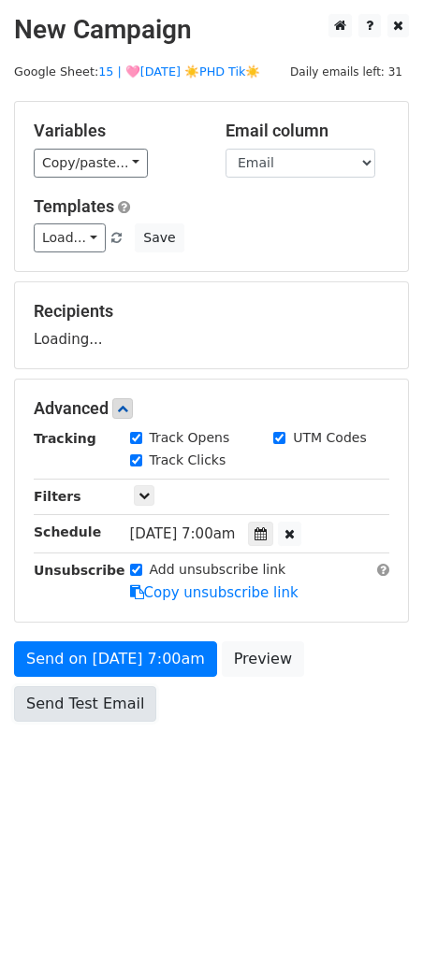
click at [83, 703] on link "Send Test Email" at bounding box center [85, 704] width 142 height 36
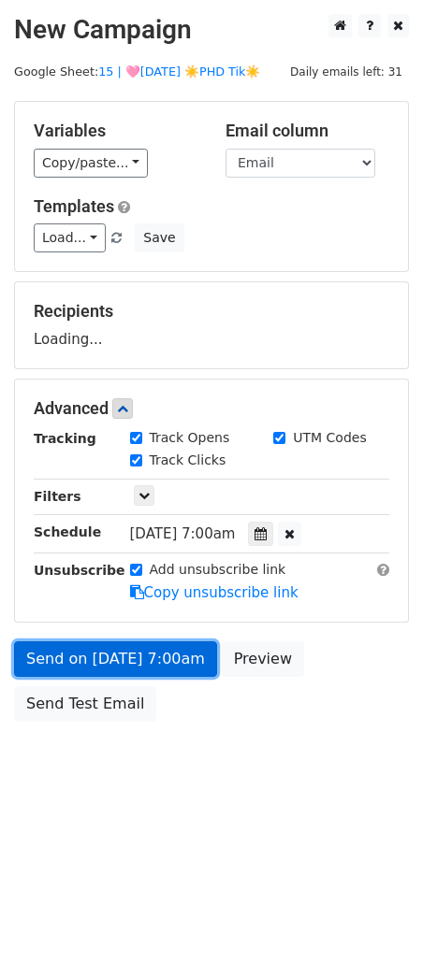
click at [90, 668] on link "Send on [DATE] 7:00am" at bounding box center [115, 659] width 203 height 36
